Goal: Download file/media

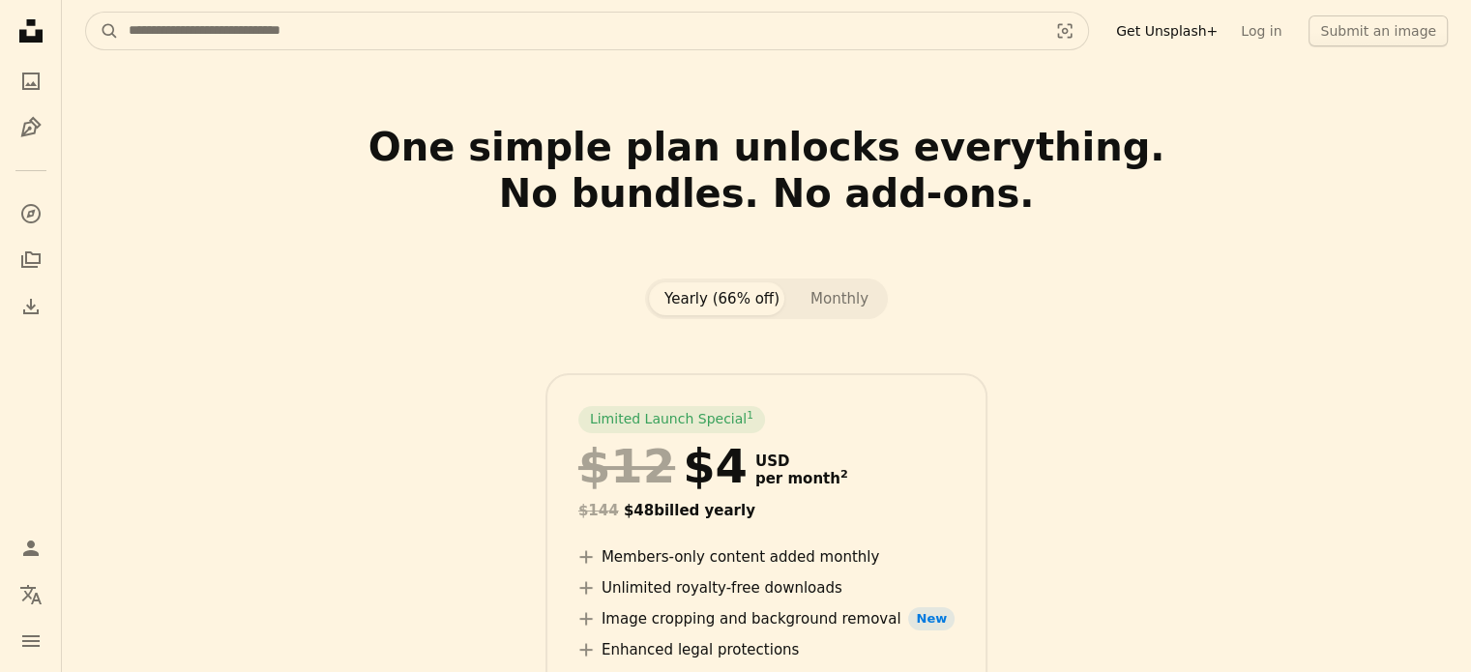
click at [575, 25] on input "Find visuals sitewide" at bounding box center [580, 31] width 923 height 37
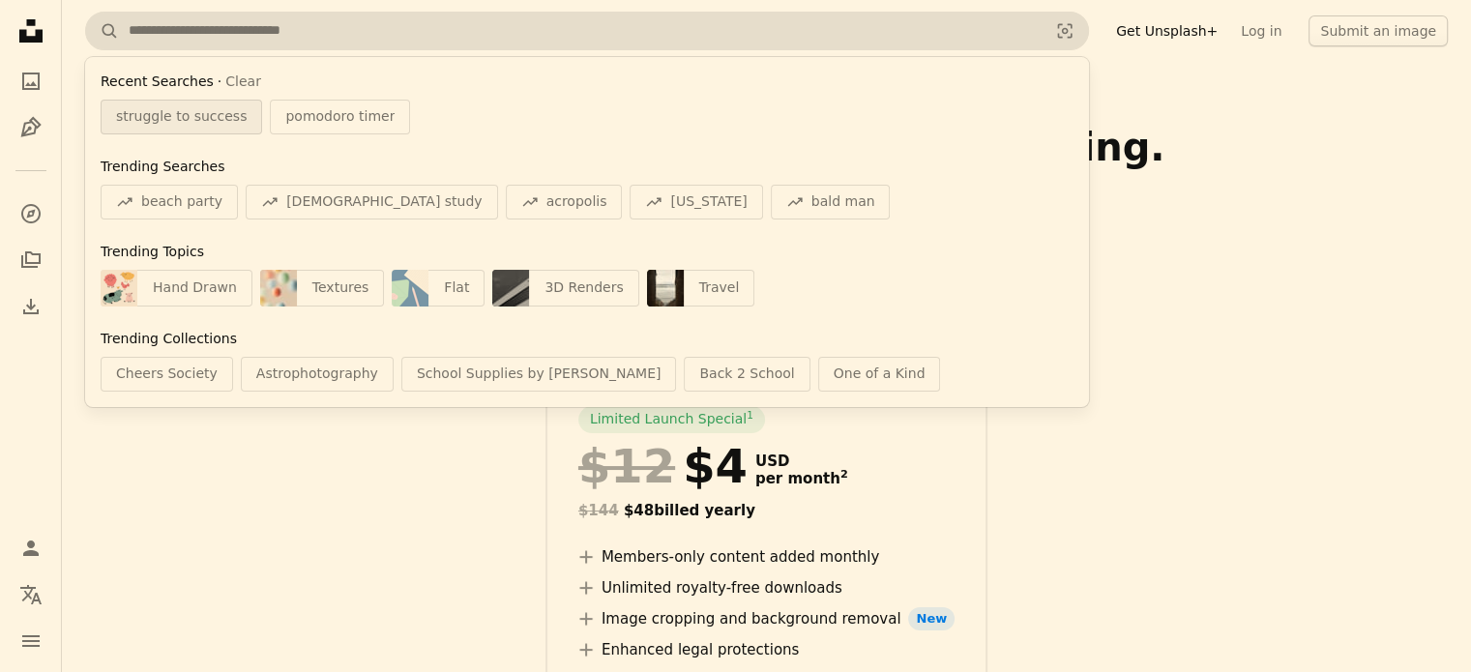
click at [193, 116] on span "struggle to success" at bounding box center [181, 116] width 131 height 19
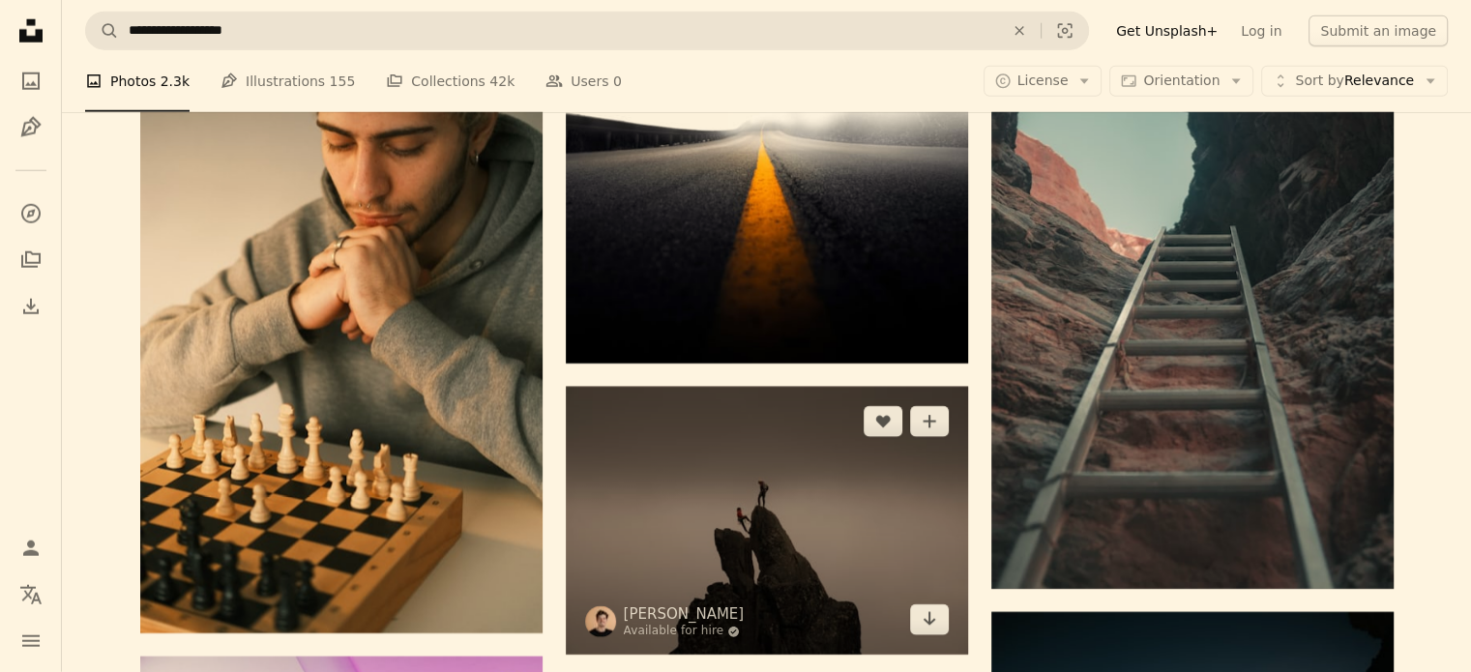
scroll to position [5321, 0]
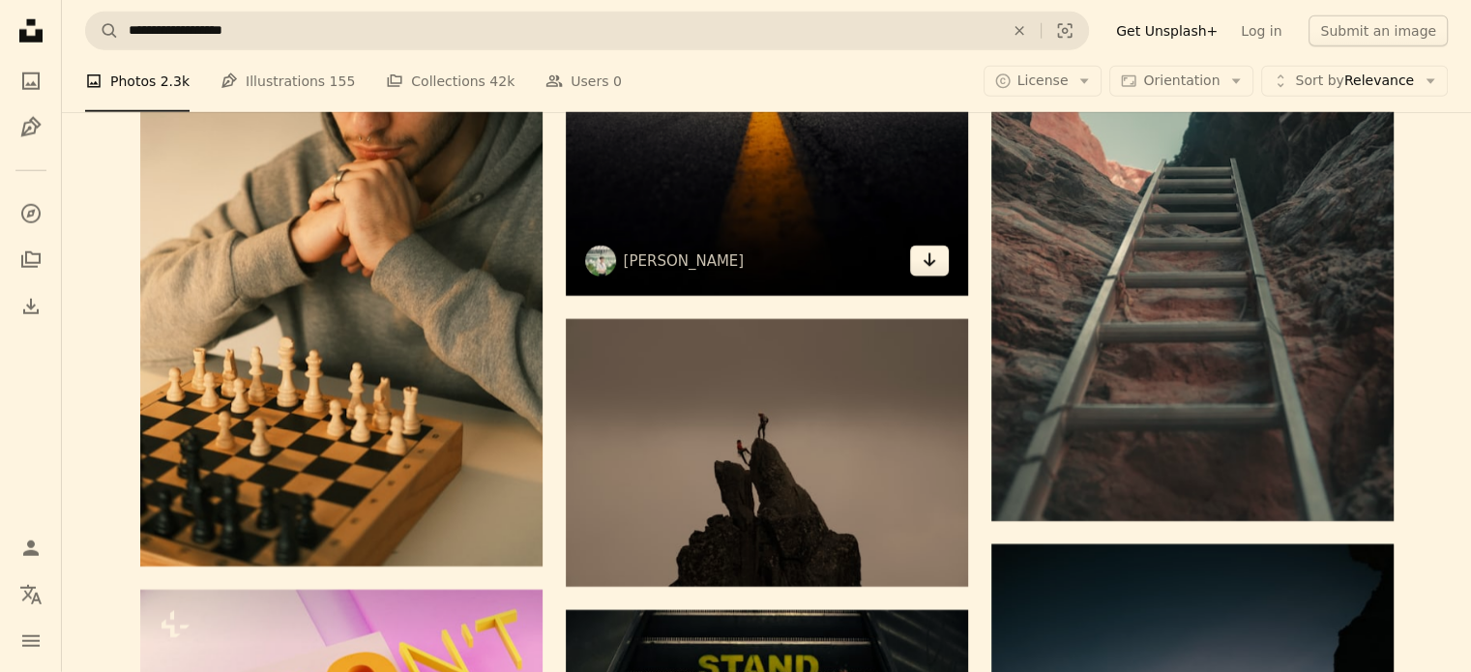
click at [936, 266] on icon "Arrow pointing down" at bounding box center [929, 260] width 15 height 23
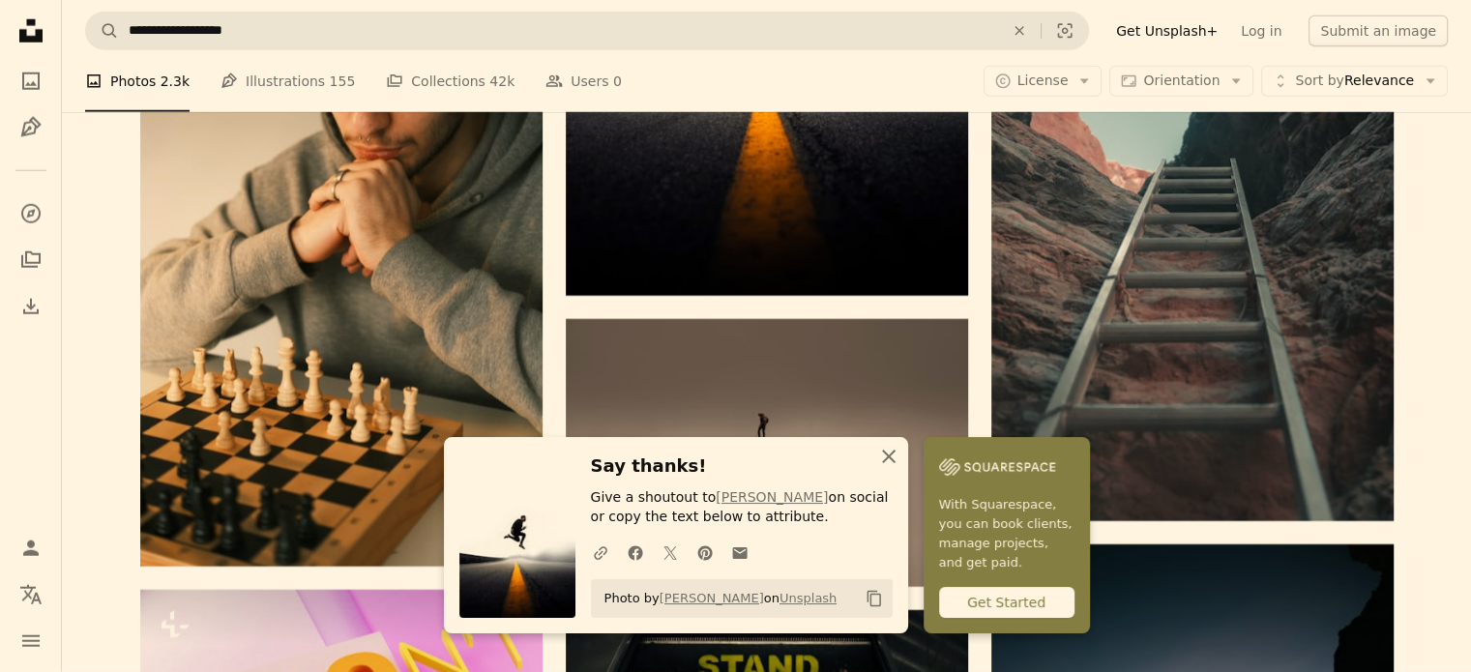
click at [889, 457] on icon "button" at bounding box center [889, 457] width 14 height 14
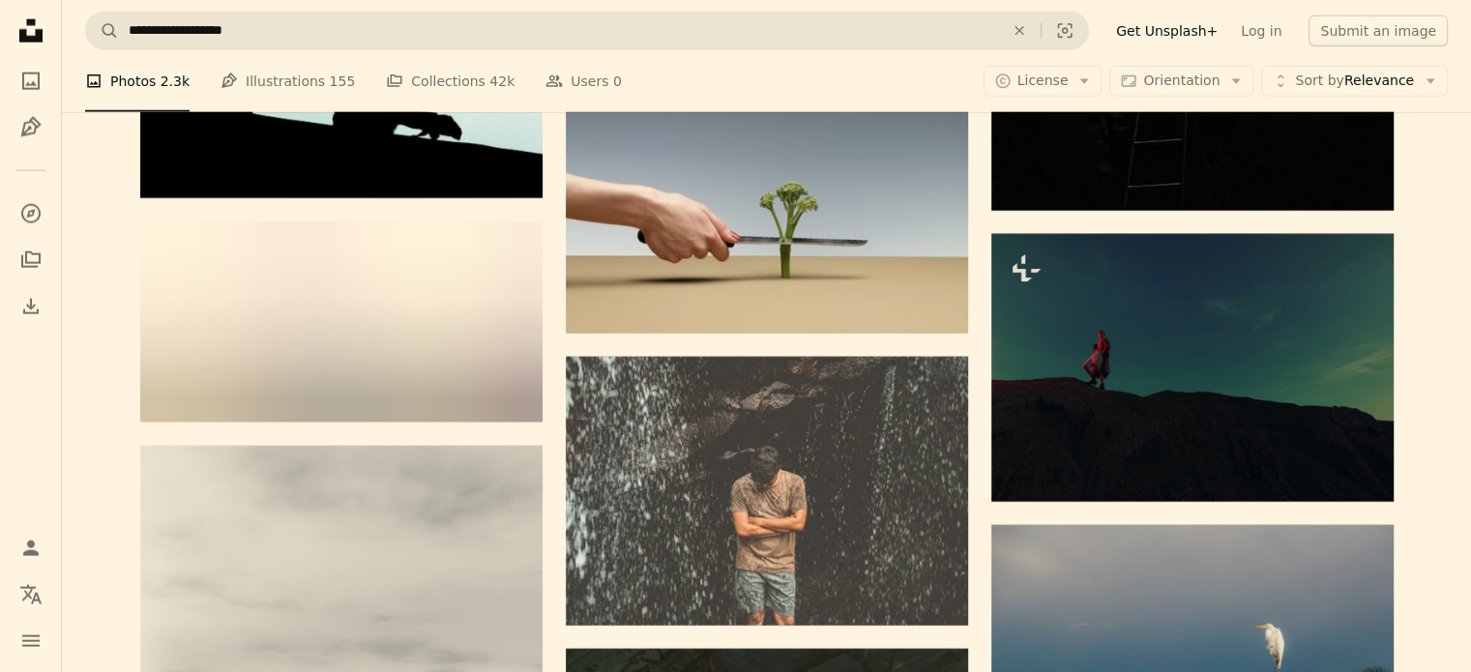
scroll to position [12189, 0]
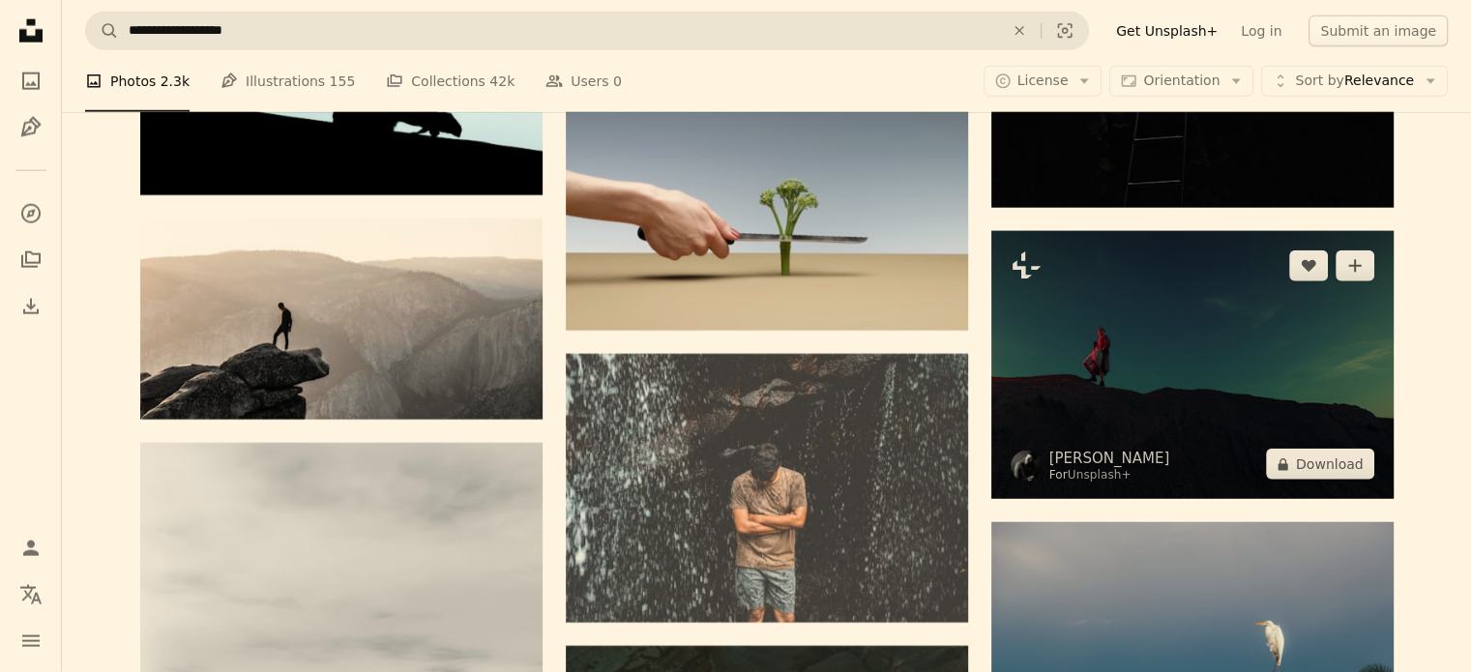
click at [1273, 372] on img at bounding box center [1193, 365] width 402 height 268
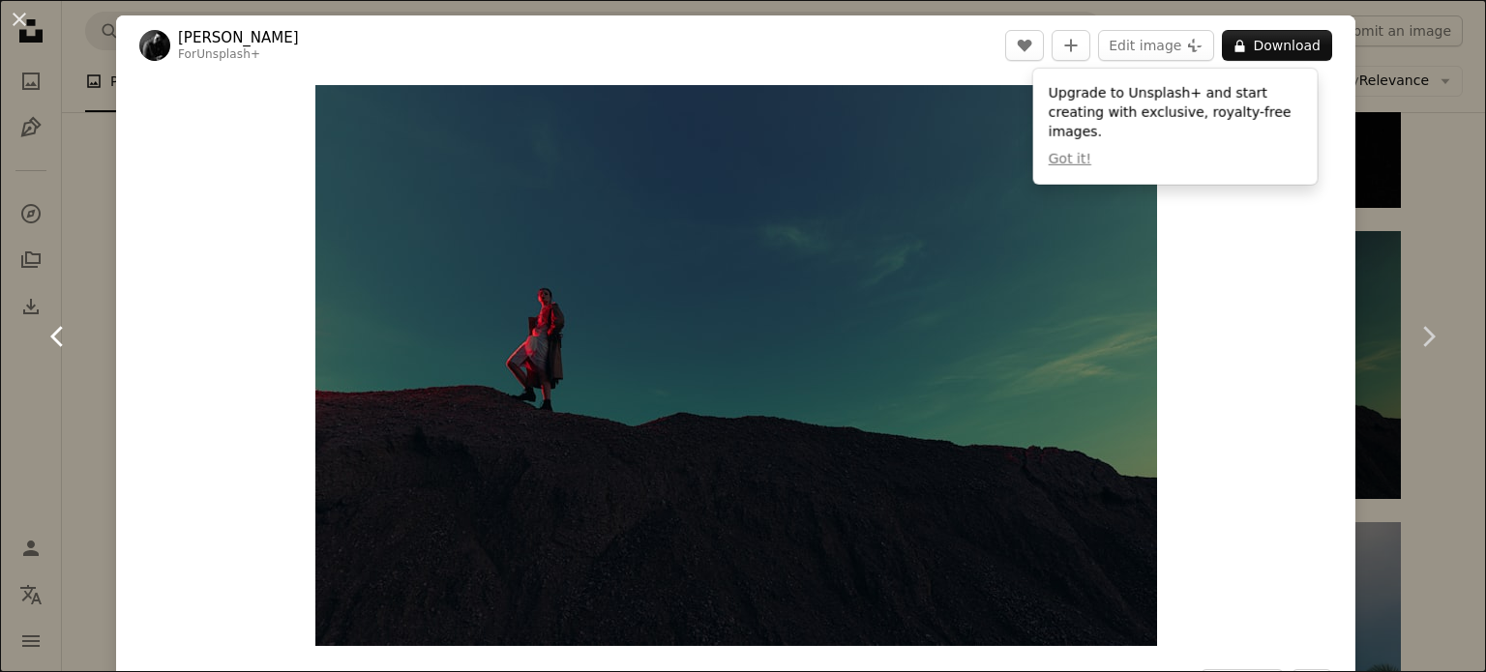
click at [67, 282] on link "Chevron left" at bounding box center [58, 337] width 116 height 186
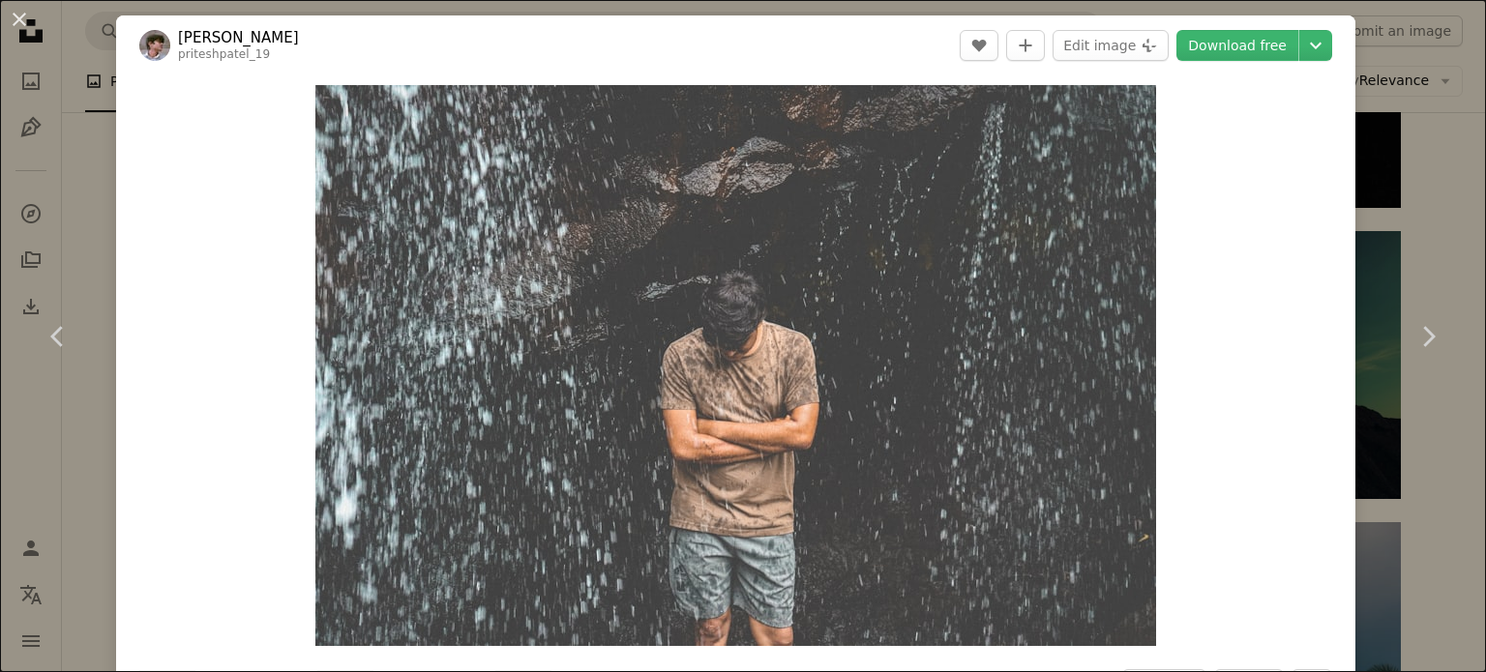
click at [1443, 250] on link "Chevron right" at bounding box center [1428, 337] width 116 height 186
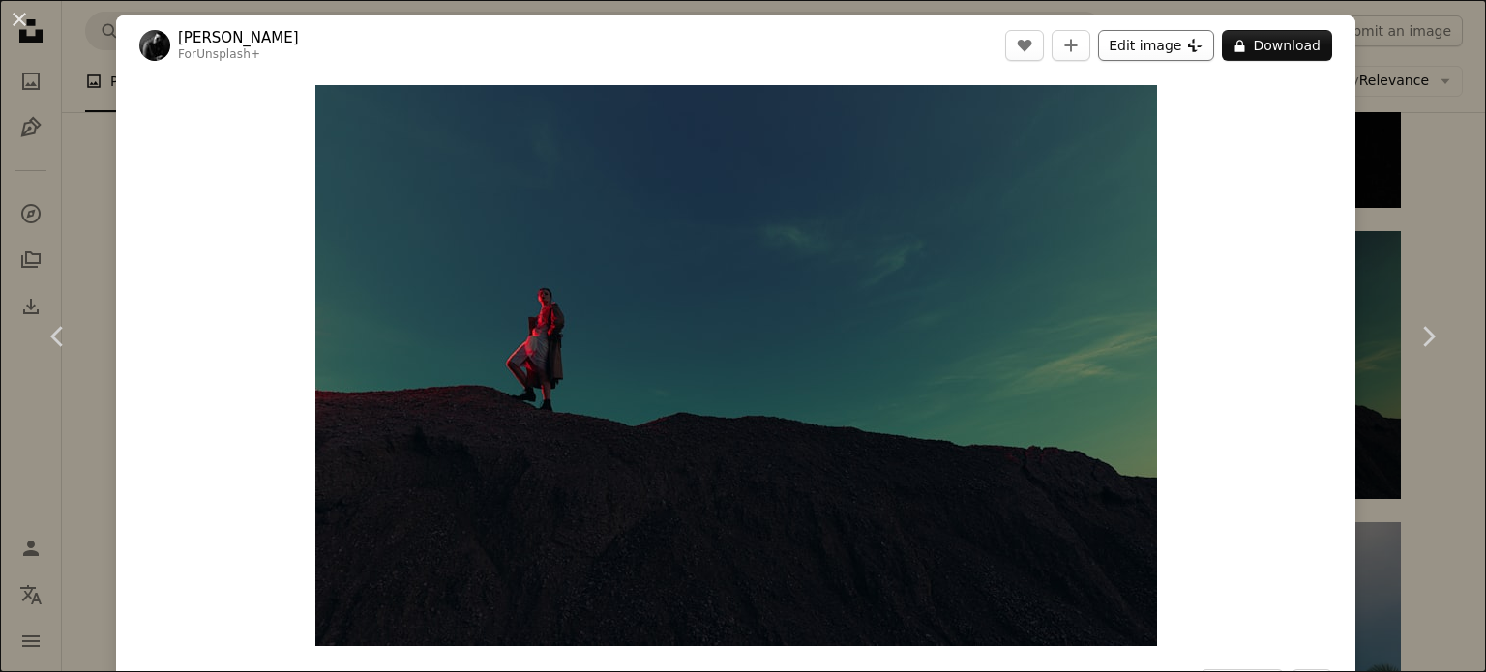
click at [1175, 53] on button "Edit image Plus sign for Unsplash+" at bounding box center [1156, 45] width 116 height 31
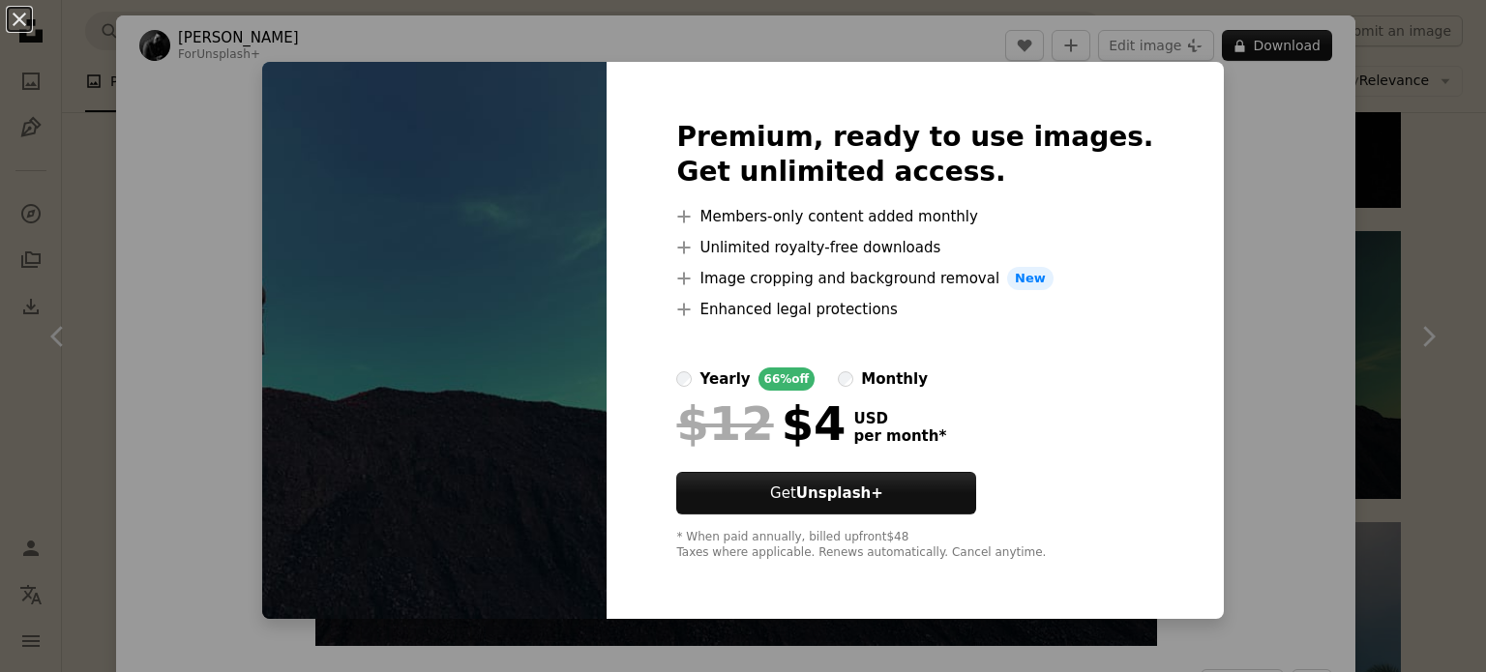
click at [1341, 191] on div "An X shape Premium, ready to use images. Get unlimited access. A plus sign Memb…" at bounding box center [743, 336] width 1486 height 672
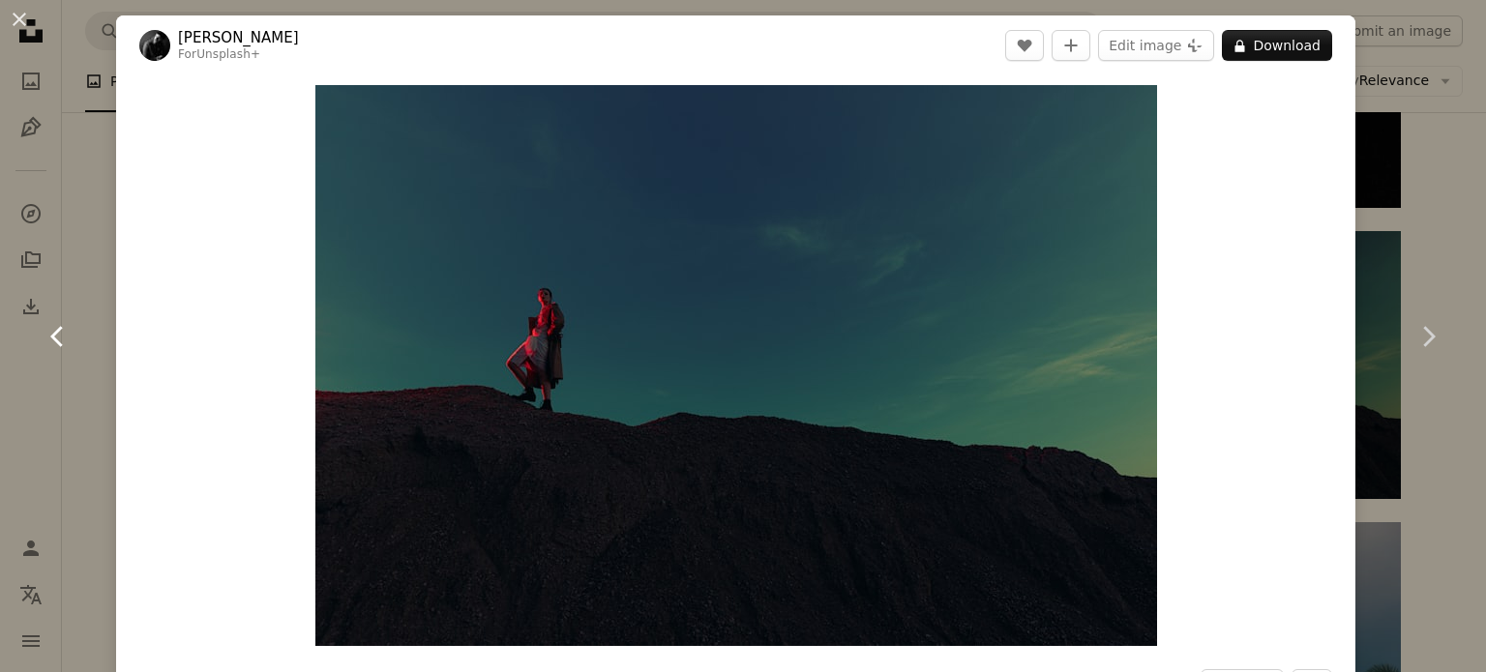
click at [33, 248] on link "Chevron left" at bounding box center [58, 337] width 116 height 186
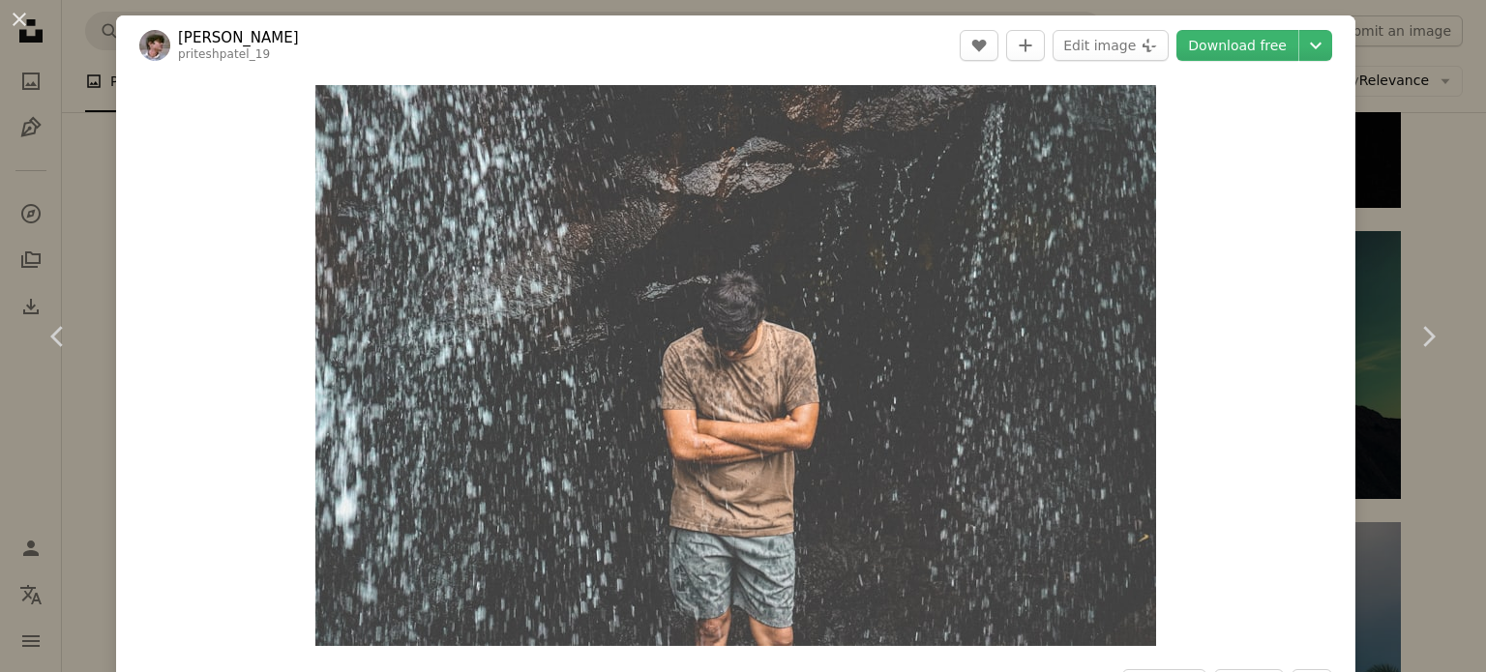
click at [25, 31] on button "An X shape" at bounding box center [19, 19] width 23 height 23
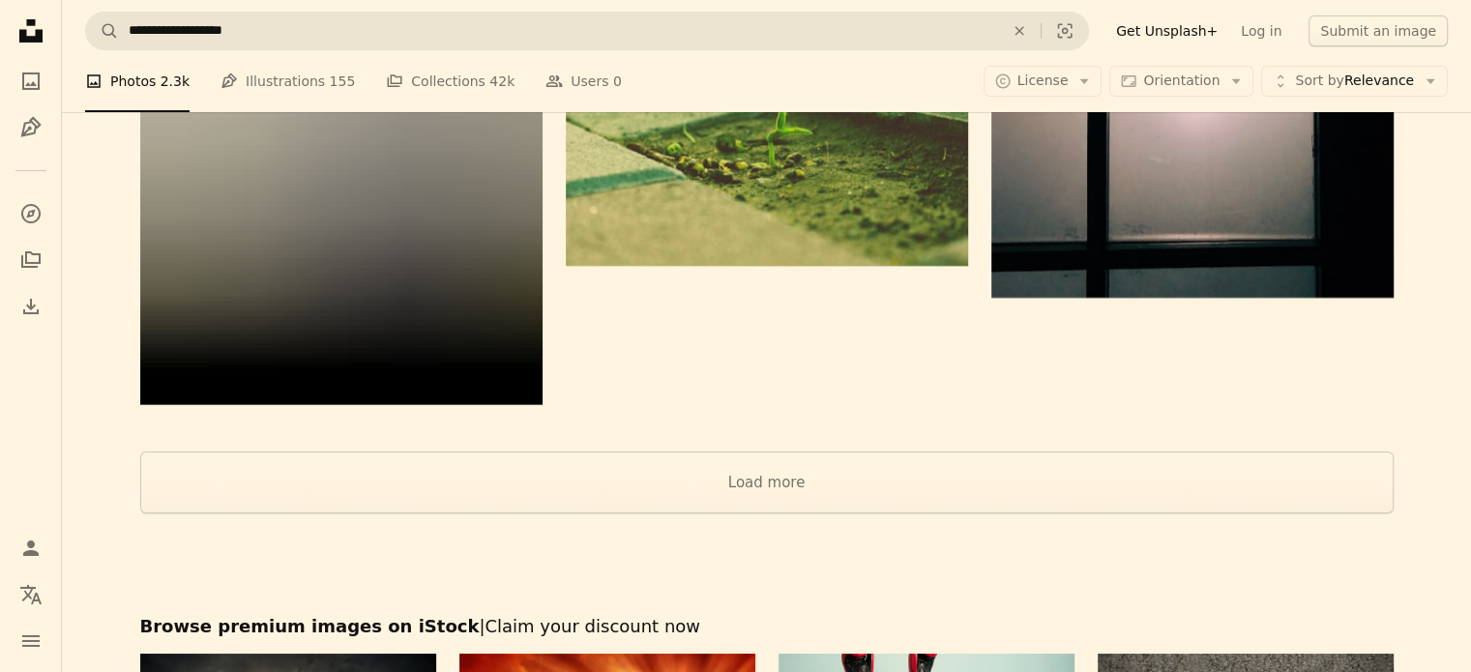
scroll to position [14414, 0]
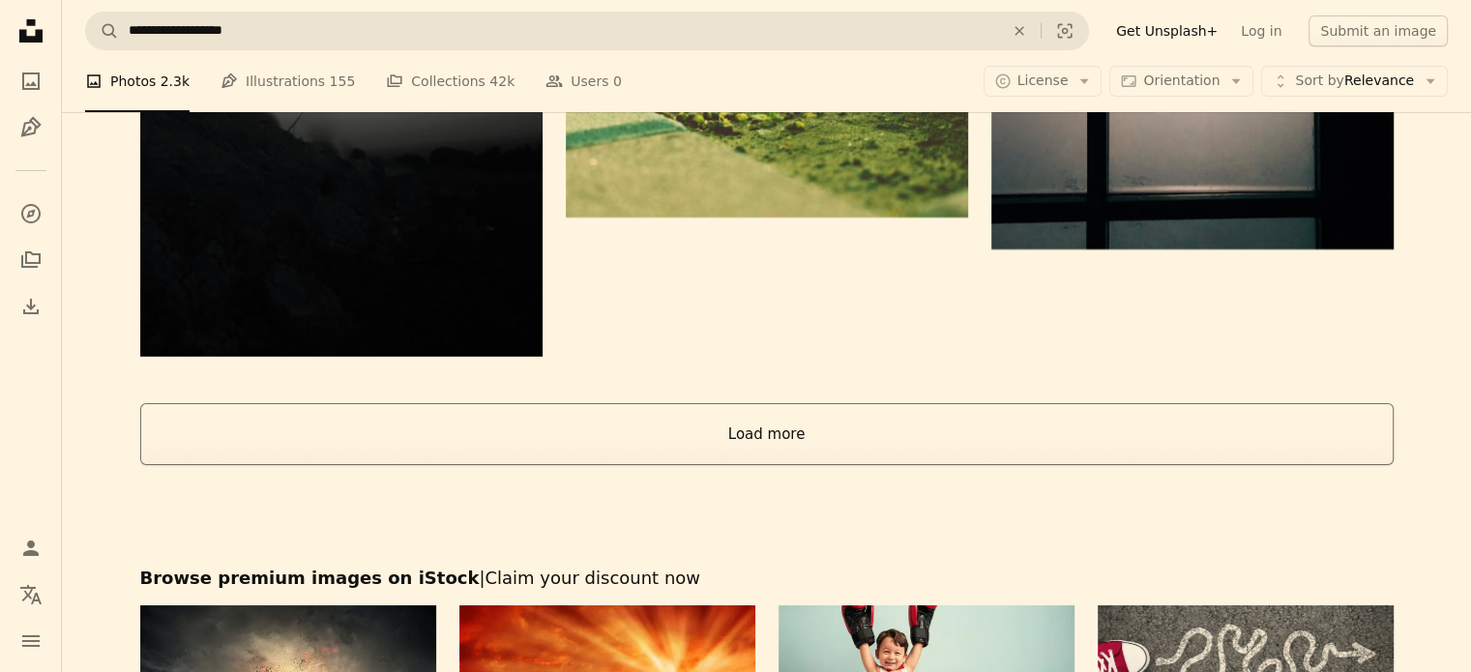
click at [977, 442] on button "Load more" at bounding box center [767, 434] width 1254 height 62
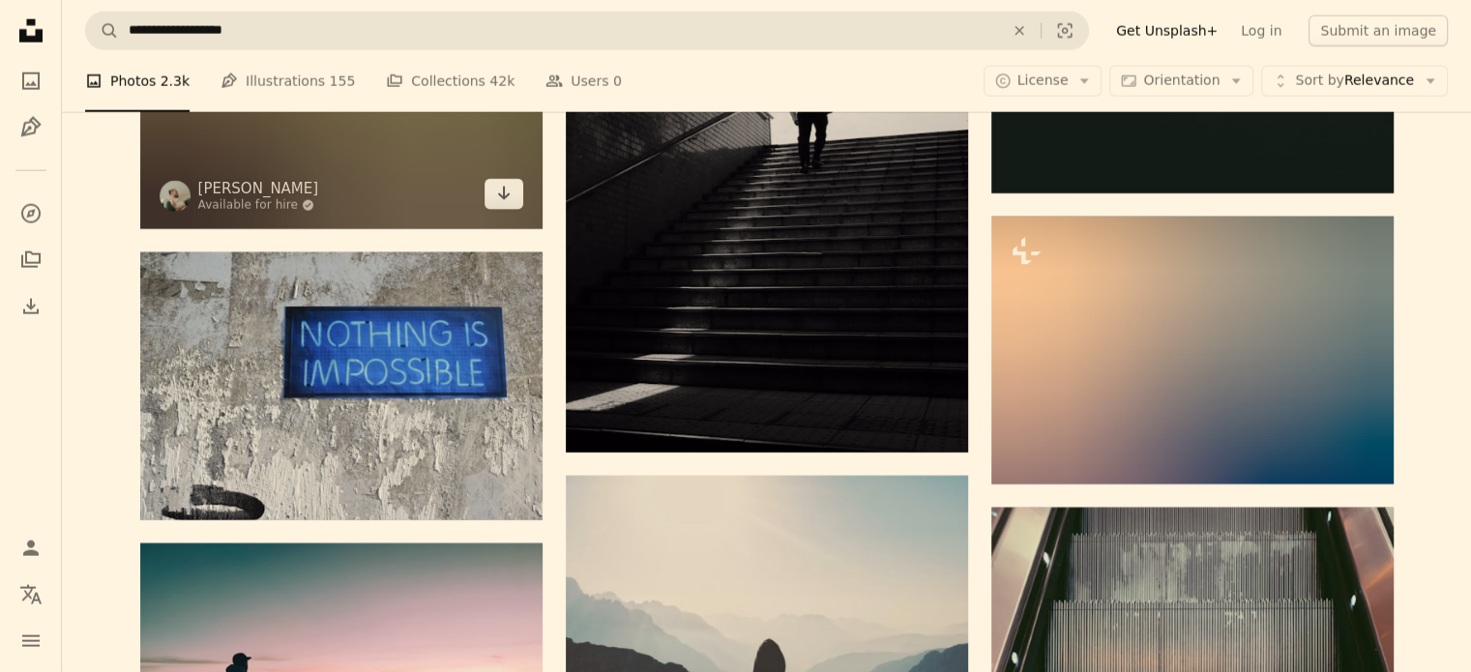
scroll to position [42178, 0]
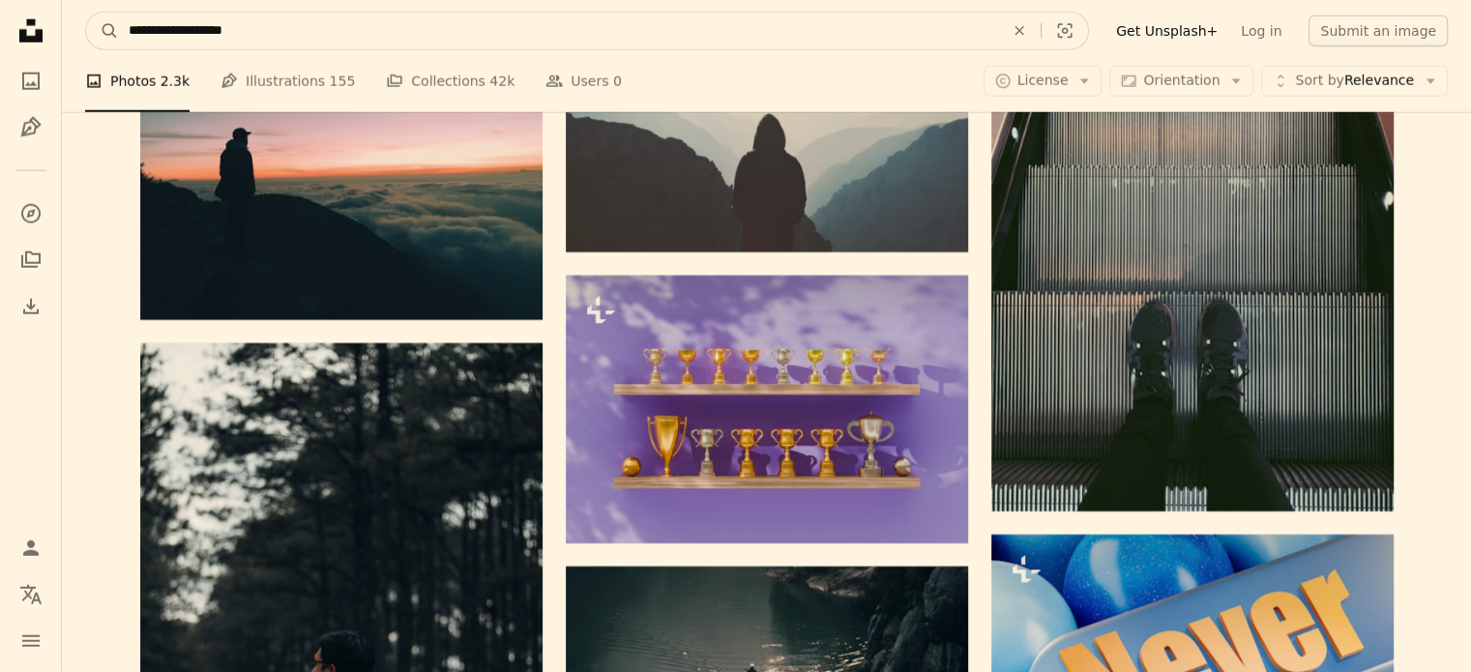
drag, startPoint x: 261, startPoint y: 20, endPoint x: 57, endPoint y: 34, distance: 204.6
